Goal: Information Seeking & Learning: Learn about a topic

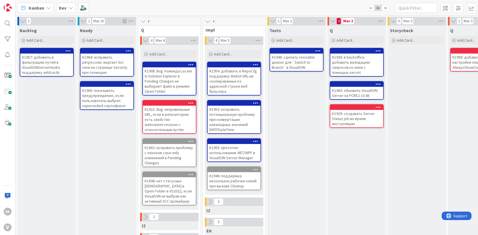
click at [242, 175] on div "K1946: поддержка нескольких рабочих копий при вызове Cleanup" at bounding box center [234, 180] width 53 height 17
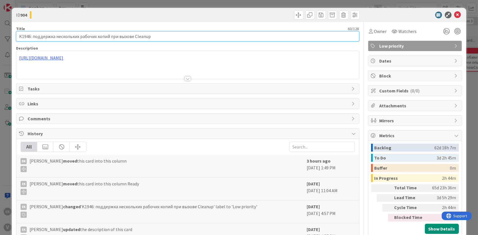
drag, startPoint x: 156, startPoint y: 37, endPoint x: 8, endPoint y: 36, distance: 147.6
click at [10, 36] on div "ID 904 Title 60 / 128 K1946: поддержка нескольких рабочих копий при вызове Clea…" at bounding box center [239, 117] width 478 height 235
